Goal: Transaction & Acquisition: Purchase product/service

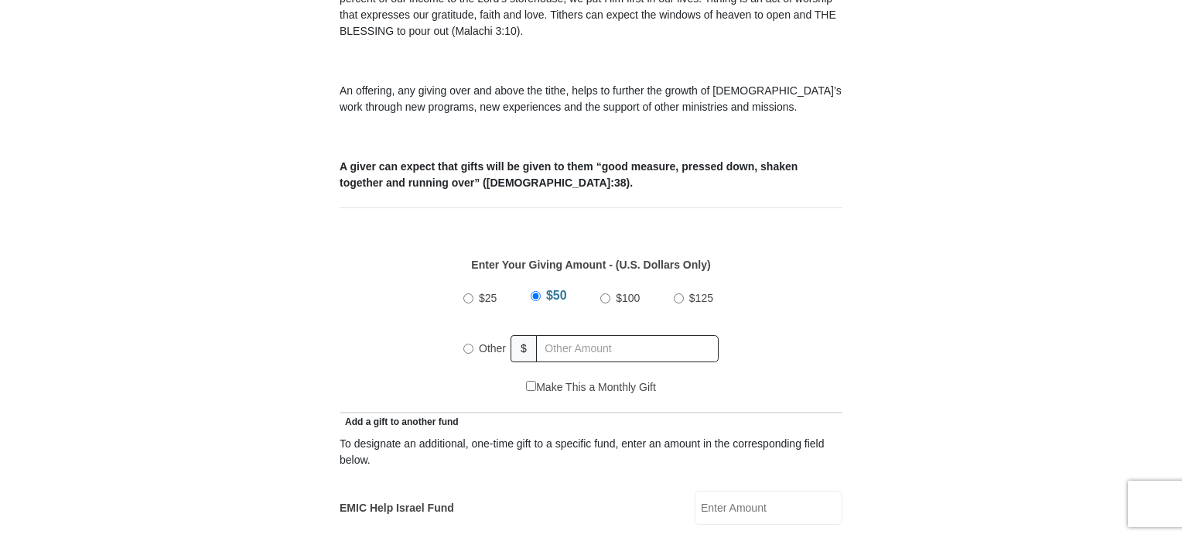
scroll to position [521, 0]
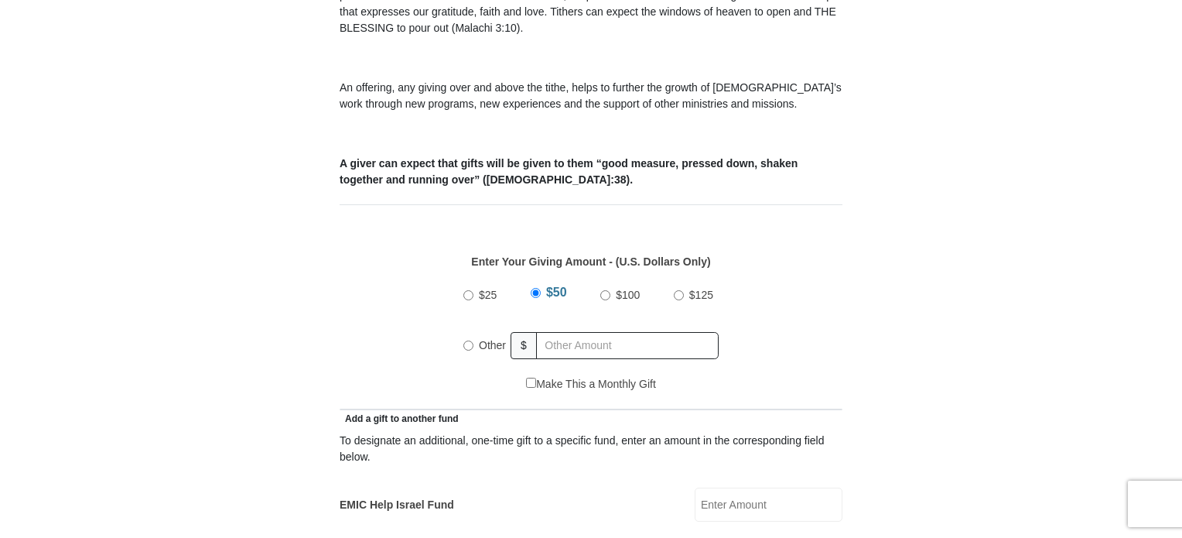
click at [468, 340] on input "Other" at bounding box center [468, 345] width 10 height 10
radio input "true"
click at [593, 332] on input "text" at bounding box center [630, 345] width 177 height 27
drag, startPoint x: 593, startPoint y: 322, endPoint x: 585, endPoint y: 319, distance: 8.3
click at [585, 332] on input "text" at bounding box center [630, 345] width 177 height 27
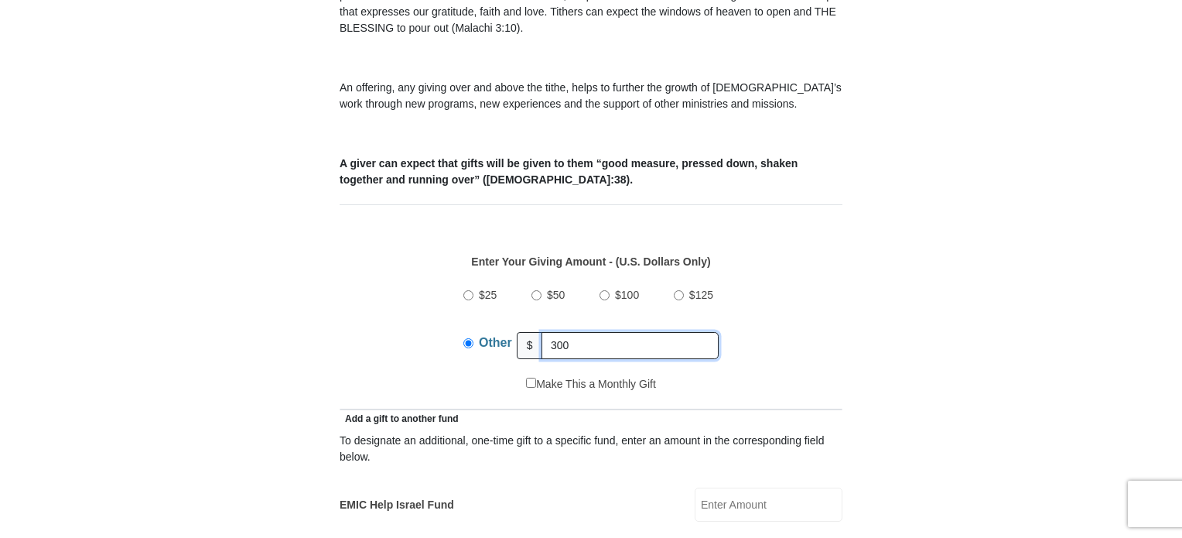
type input "300"
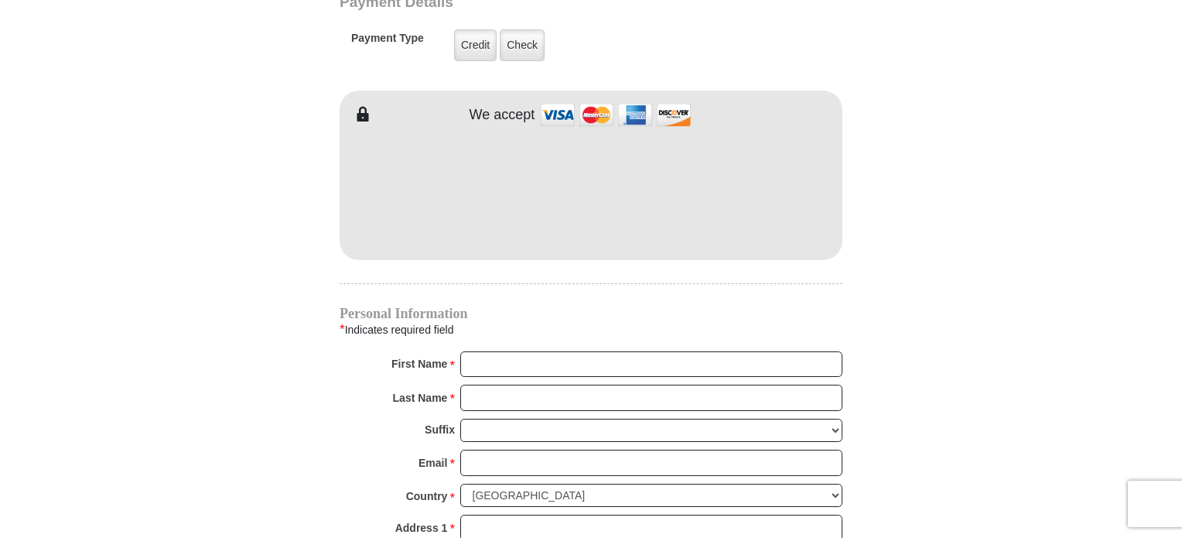
scroll to position [1317, 0]
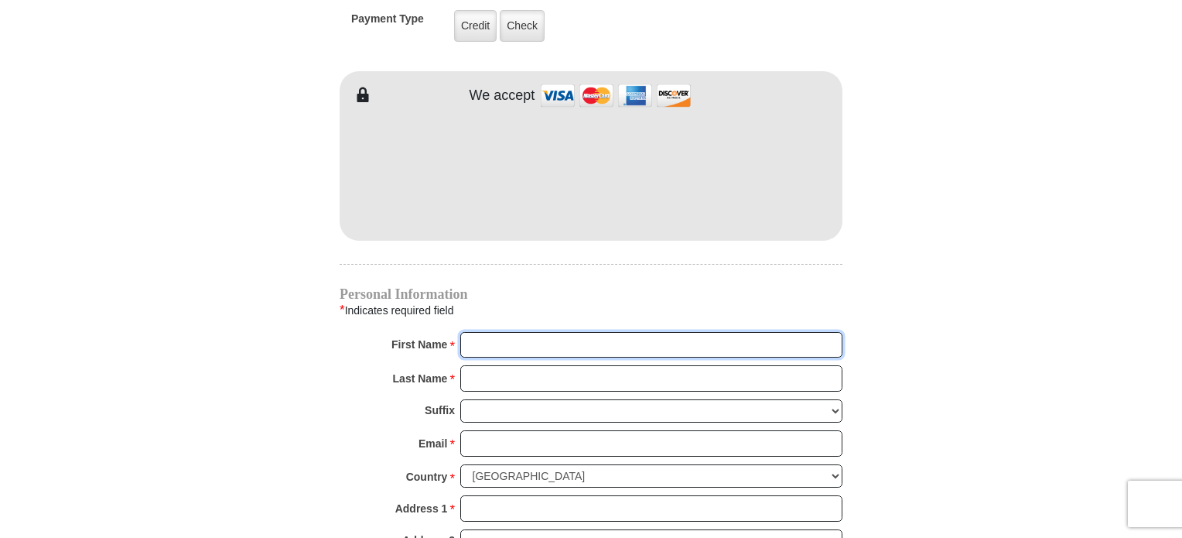
click at [483, 332] on input "First Name *" at bounding box center [651, 345] width 382 height 26
type input "[PERSON_NAME]"
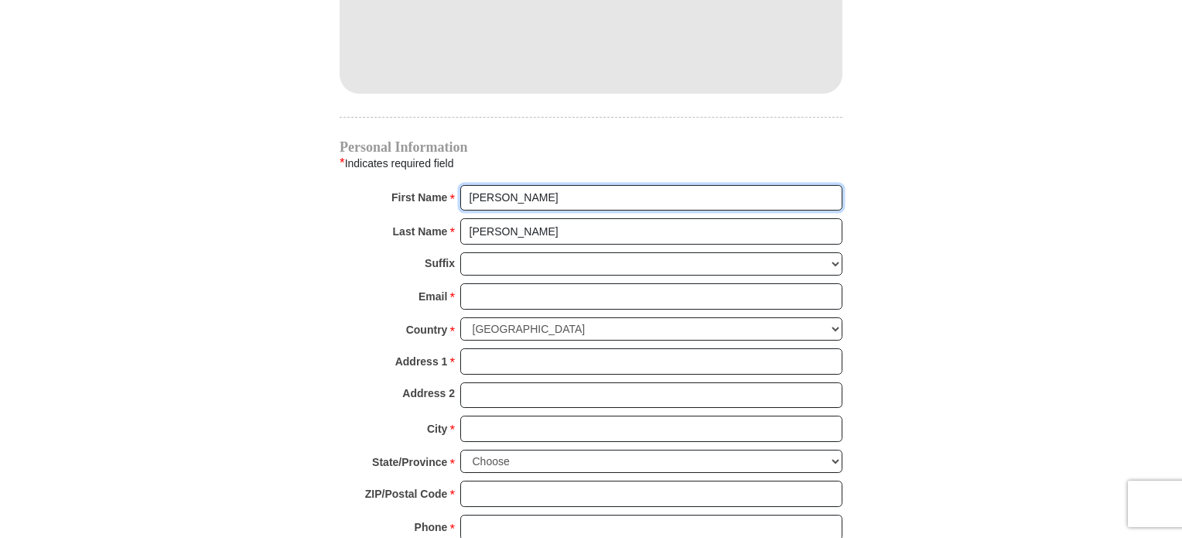
scroll to position [1470, 0]
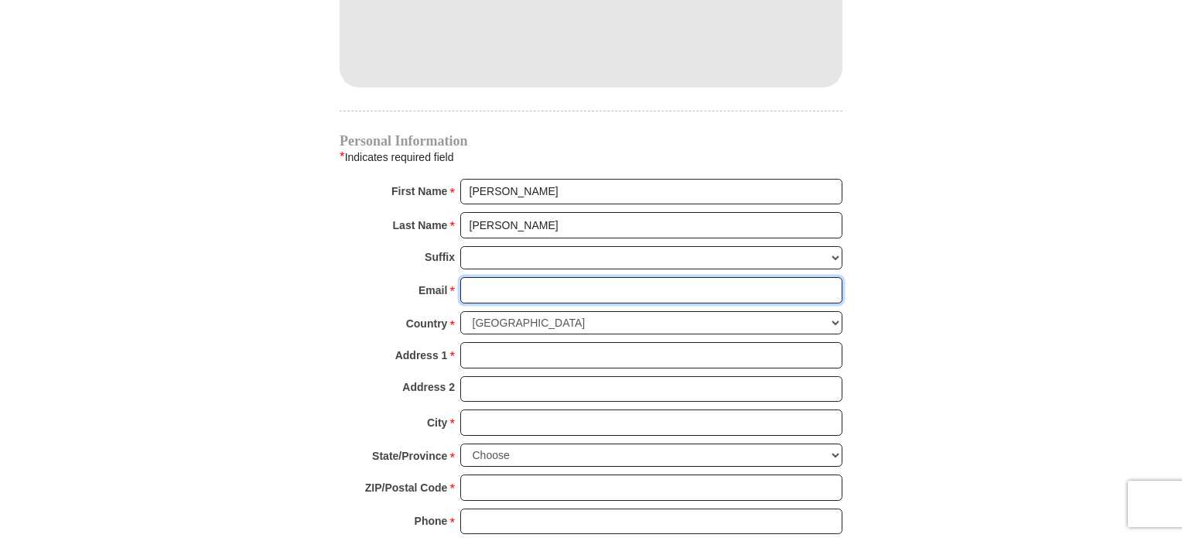
click at [484, 277] on input "Email *" at bounding box center [651, 290] width 382 height 26
type input "[EMAIL_ADDRESS][DOMAIN_NAME]"
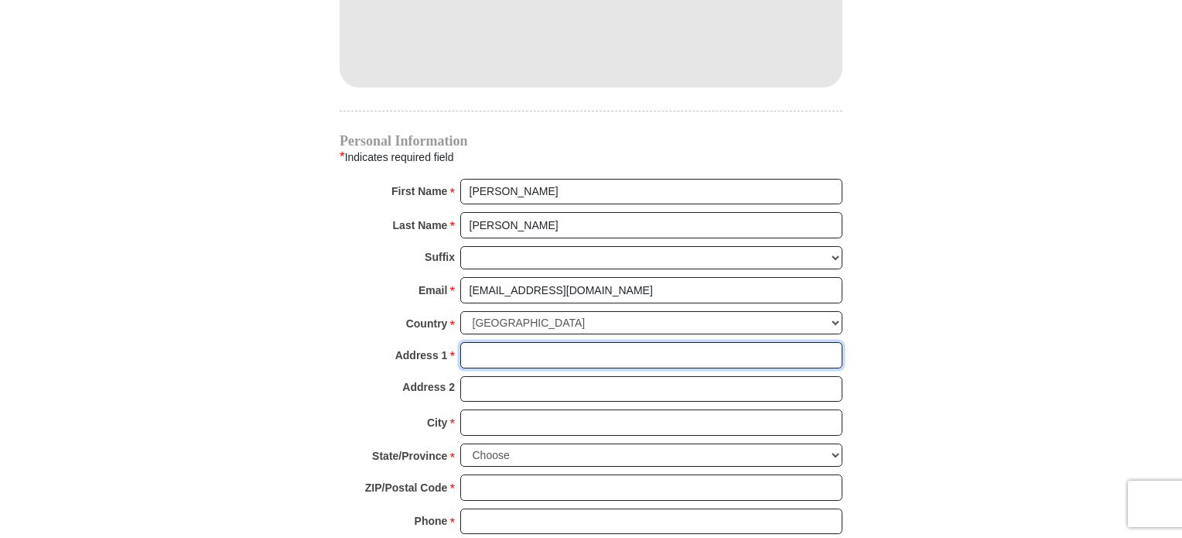
type input "[STREET_ADDRESS][PERSON_NAME]"
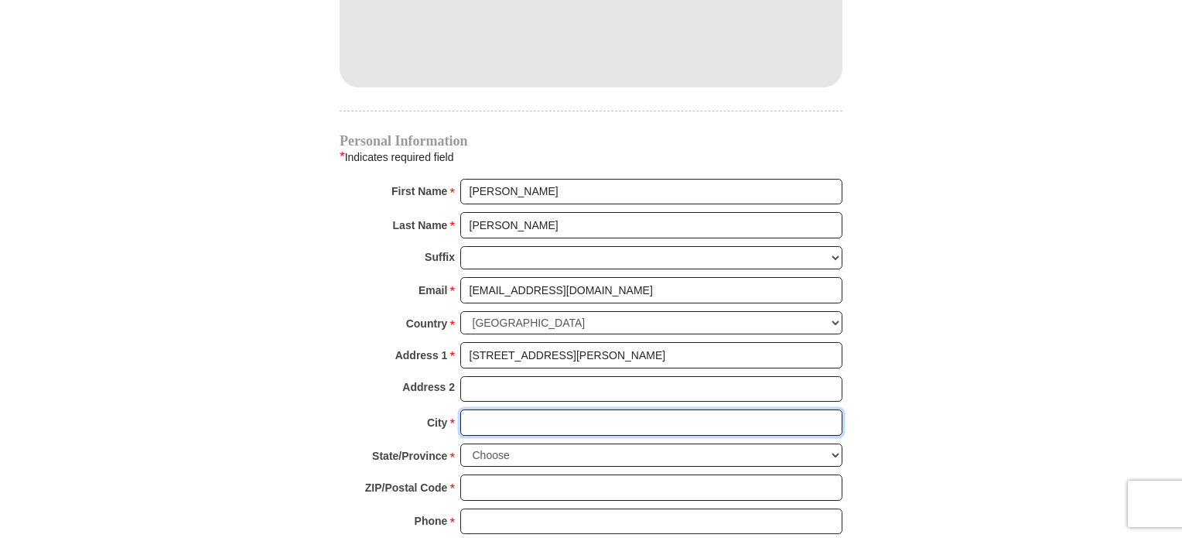
type input "Austin"
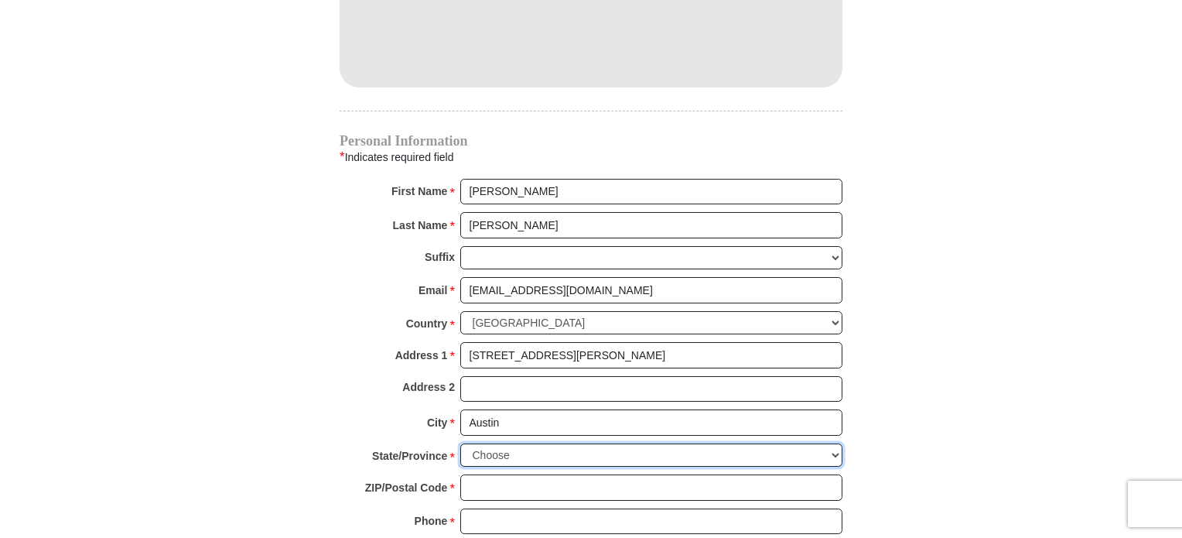
select select "[GEOGRAPHIC_DATA]"
type input "78702"
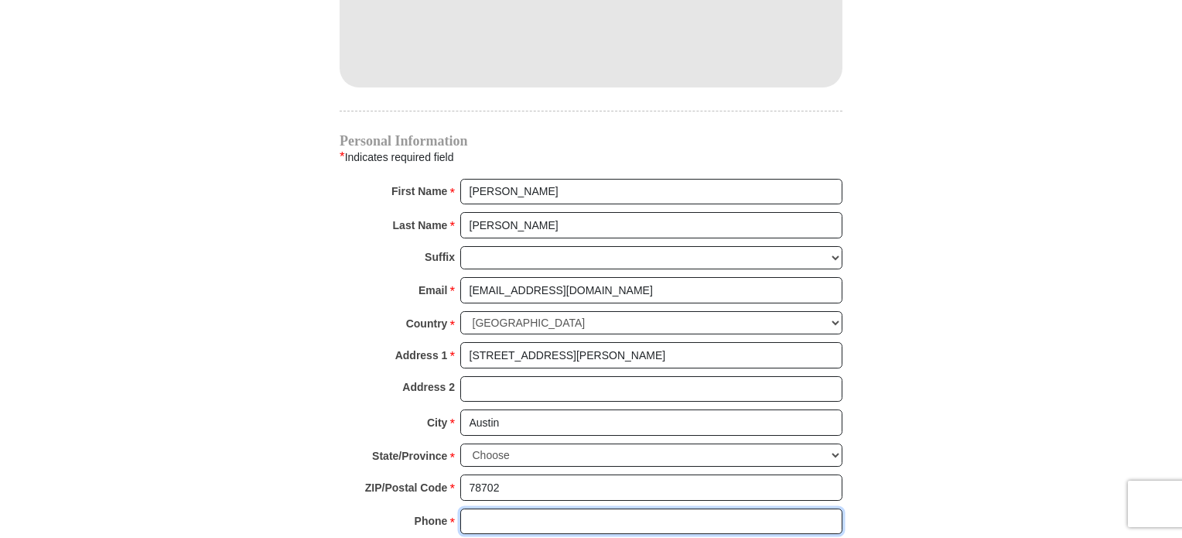
type input "7373330853"
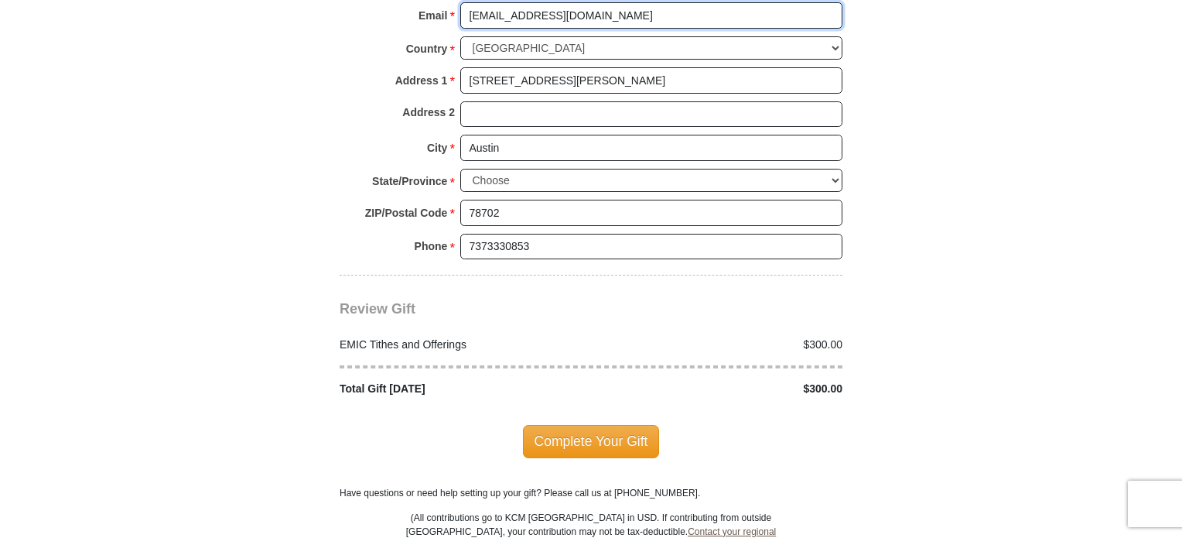
scroll to position [1761, 0]
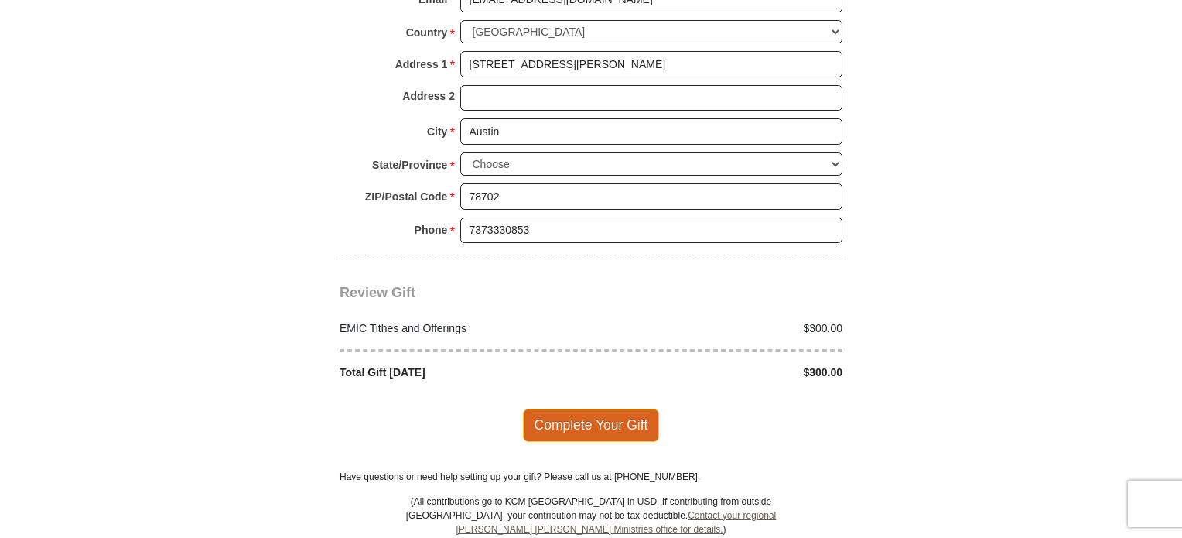
click at [618, 408] on span "Complete Your Gift" at bounding box center [591, 424] width 137 height 32
